Goal: Information Seeking & Learning: Learn about a topic

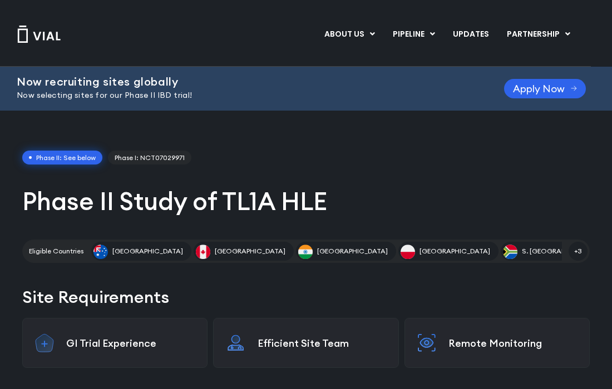
click at [31, 200] on h1 "Phase II Study of TL1A HLE" at bounding box center [305, 201] width 567 height 32
click at [55, 216] on div "Phase II: See below Phase I: NCT07029971 Phase II Study of TL1A HLE Eligible Co…" at bounding box center [305, 207] width 567 height 113
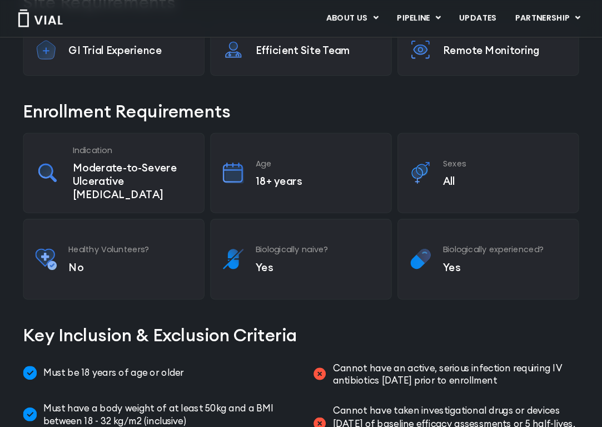
scroll to position [297, 0]
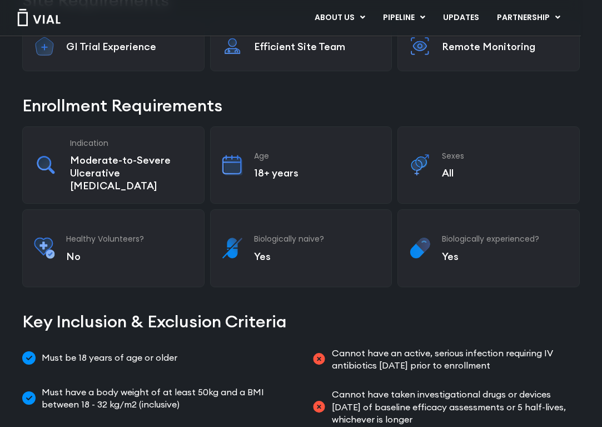
click at [37, 177] on div "Indication Moderate-to-Severe Ulcerative [MEDICAL_DATA]" at bounding box center [113, 164] width 182 height 77
click at [242, 162] on img at bounding box center [232, 165] width 21 height 27
click at [264, 170] on div "Age 18+ years" at bounding box center [301, 164] width 182 height 77
click at [230, 169] on img at bounding box center [232, 165] width 21 height 27
click at [271, 166] on p "18+ years" at bounding box center [317, 172] width 126 height 13
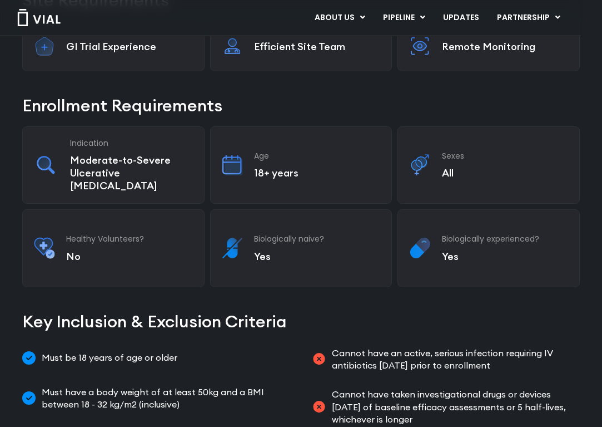
click at [230, 167] on img at bounding box center [232, 165] width 21 height 27
click at [427, 161] on img at bounding box center [419, 165] width 21 height 27
click at [236, 161] on img at bounding box center [232, 165] width 21 height 27
click at [55, 235] on img at bounding box center [44, 248] width 21 height 27
click at [438, 240] on div "Biologically experienced? Yes" at bounding box center [489, 247] width 182 height 77
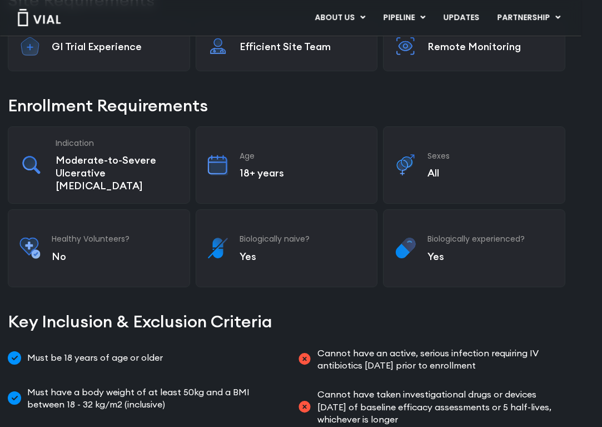
scroll to position [297, 12]
